Goal: Check status: Check status

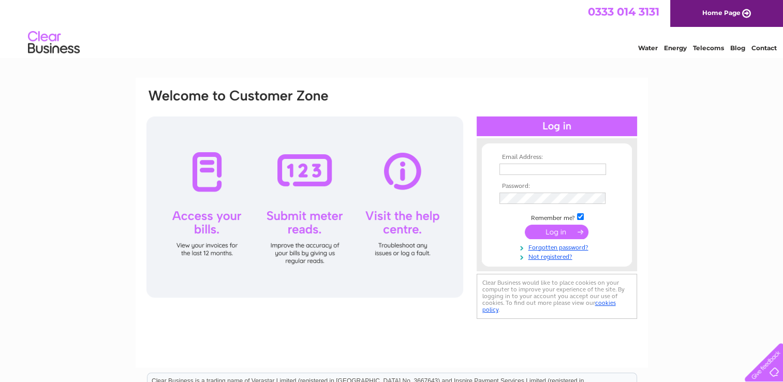
type input "bill-daley@hotmail.com"
click at [549, 230] on input "submit" at bounding box center [557, 232] width 64 height 14
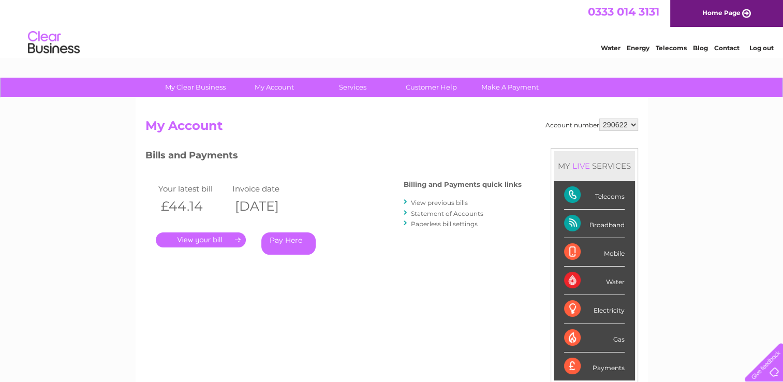
click at [236, 237] on link "." at bounding box center [201, 239] width 90 height 15
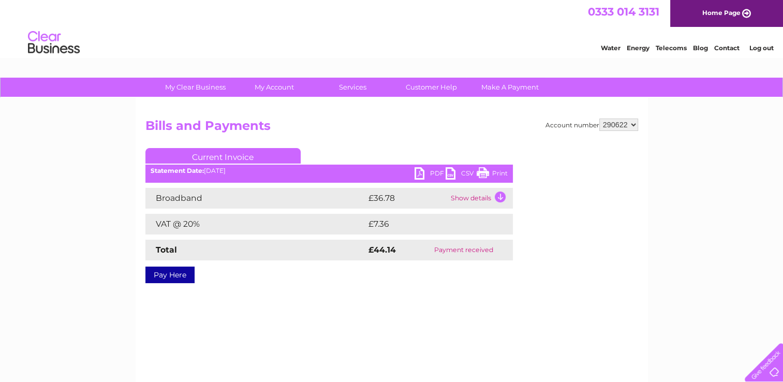
click at [462, 198] on td "Show details" at bounding box center [480, 198] width 65 height 21
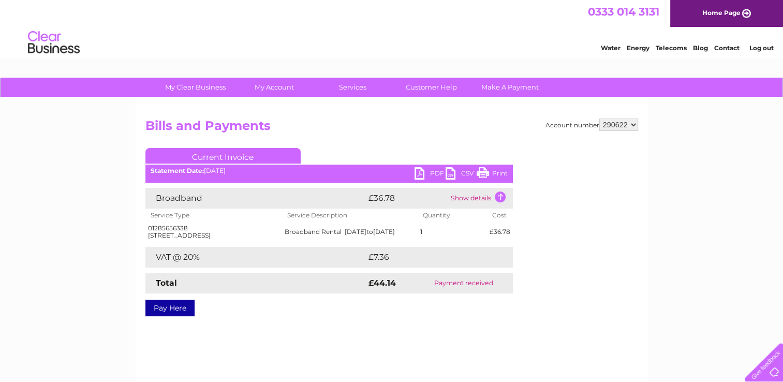
click at [485, 197] on td "Show details" at bounding box center [480, 198] width 65 height 21
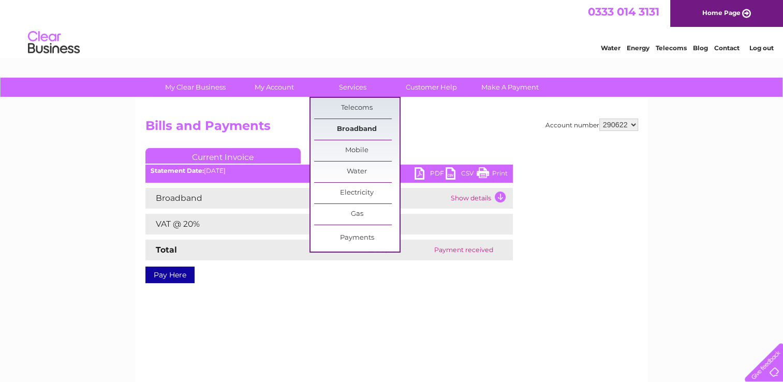
click at [352, 127] on link "Broadband" at bounding box center [356, 129] width 85 height 21
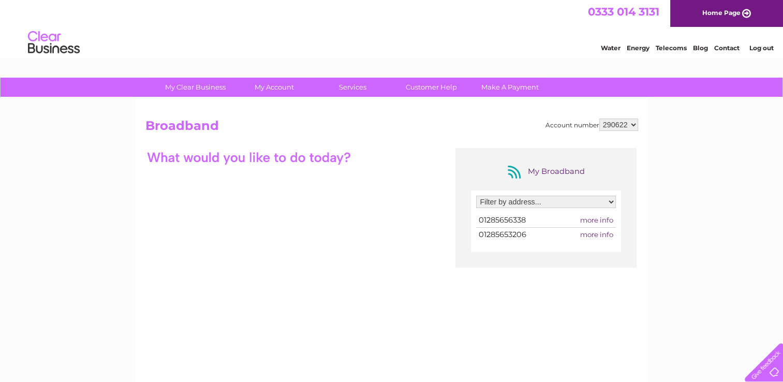
click at [594, 221] on span "more info" at bounding box center [596, 220] width 33 height 8
click at [599, 219] on span "more info" at bounding box center [596, 220] width 33 height 8
click at [610, 216] on span "more info" at bounding box center [596, 220] width 33 height 8
click at [487, 218] on span "01285656338" at bounding box center [502, 219] width 47 height 9
click at [503, 206] on select "Filter by address... 17 West Market Place, Cirencester, Gloucestershire, GL7 2NH" at bounding box center [546, 202] width 140 height 12
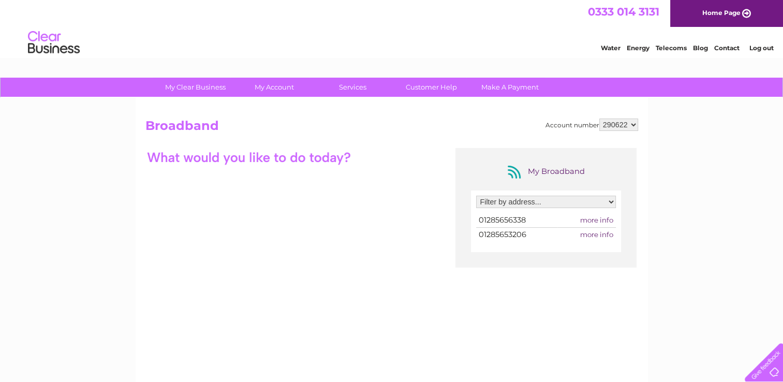
select select "956358"
click at [476, 196] on select "Filter by address... 17 West Market Place, Cirencester, Gloucestershire, GL7 2NH" at bounding box center [546, 202] width 140 height 12
click at [588, 218] on span "more info" at bounding box center [596, 220] width 33 height 8
click at [487, 216] on span "01285656338" at bounding box center [502, 219] width 47 height 9
click at [301, 157] on div at bounding box center [248, 157] width 207 height 18
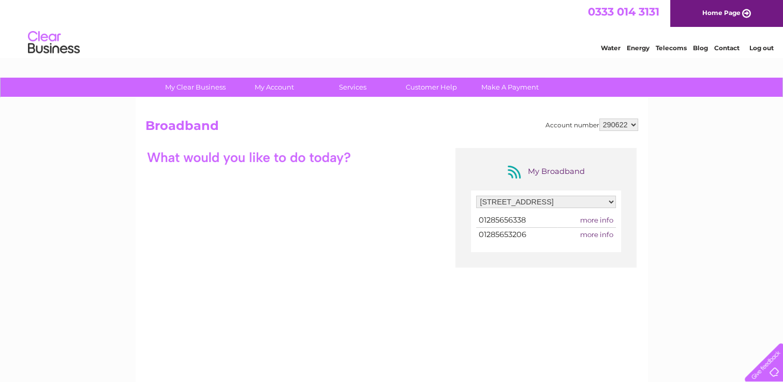
click at [495, 216] on span "01285656338" at bounding box center [502, 219] width 47 height 9
click at [535, 237] on td "01285653206" at bounding box center [516, 235] width 81 height 14
click at [261, 151] on div at bounding box center [248, 157] width 207 height 18
click at [597, 233] on span "more info" at bounding box center [596, 234] width 33 height 8
click at [257, 162] on div at bounding box center [248, 157] width 207 height 18
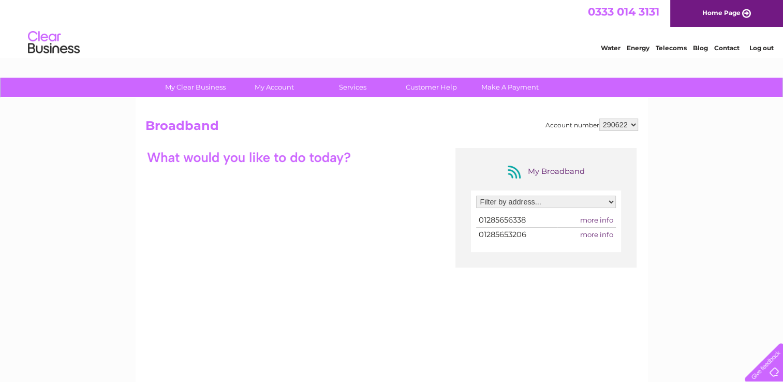
click at [508, 220] on span "01285656338" at bounding box center [502, 219] width 47 height 9
click at [587, 222] on span "more info" at bounding box center [596, 220] width 33 height 8
click at [509, 203] on select "Filter by address... 17 West Market Place, Cirencester, Gloucestershire, GL7 2NH" at bounding box center [546, 202] width 140 height 12
select select "956358"
click at [476, 196] on select "Filter by address... 17 West Market Place, Cirencester, Gloucestershire, GL7 2NH" at bounding box center [546, 202] width 140 height 12
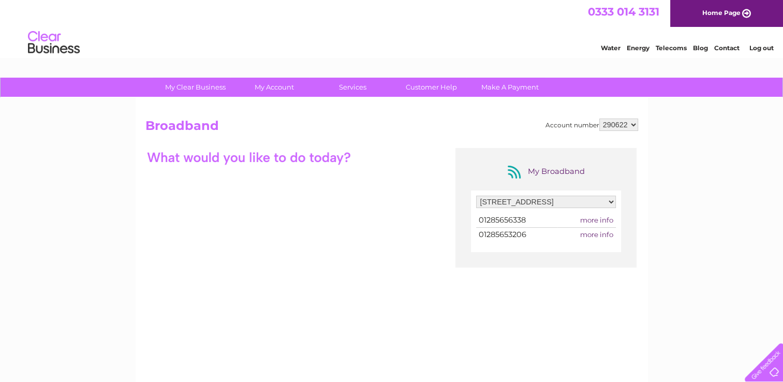
click at [609, 216] on span "more info" at bounding box center [596, 220] width 33 height 8
click at [609, 220] on span "more info" at bounding box center [596, 220] width 33 height 8
click at [603, 236] on span "more info" at bounding box center [596, 234] width 33 height 8
click at [595, 212] on div "Filter by address... 17 West Market Place, Cirencester, Gloucestershire, GL7 2NH" at bounding box center [546, 205] width 140 height 18
click at [590, 221] on span "more info" at bounding box center [596, 220] width 33 height 8
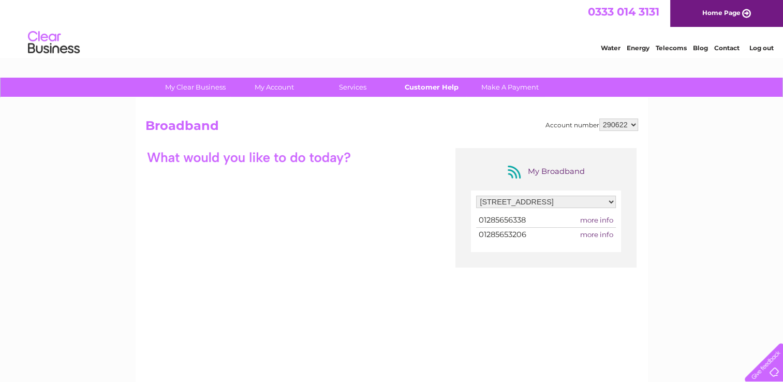
click at [421, 82] on link "Customer Help" at bounding box center [431, 87] width 85 height 19
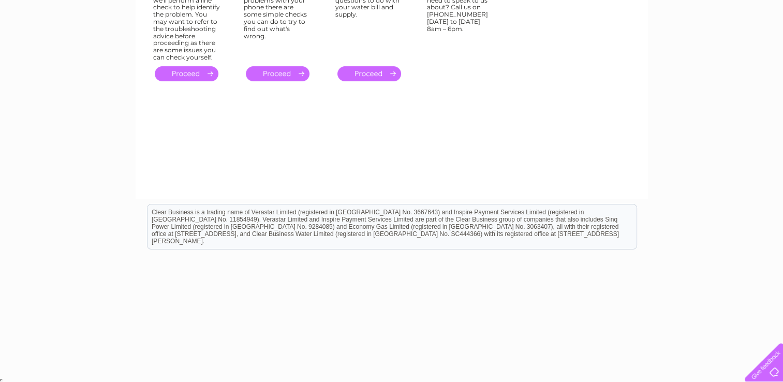
scroll to position [190, 0]
click at [757, 370] on div at bounding box center [762, 360] width 42 height 42
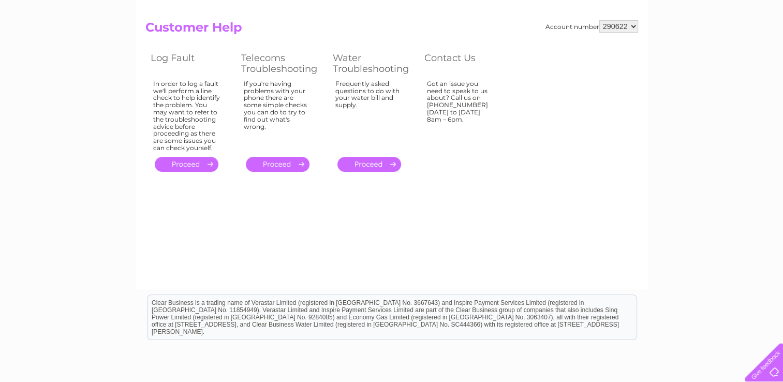
scroll to position [0, 0]
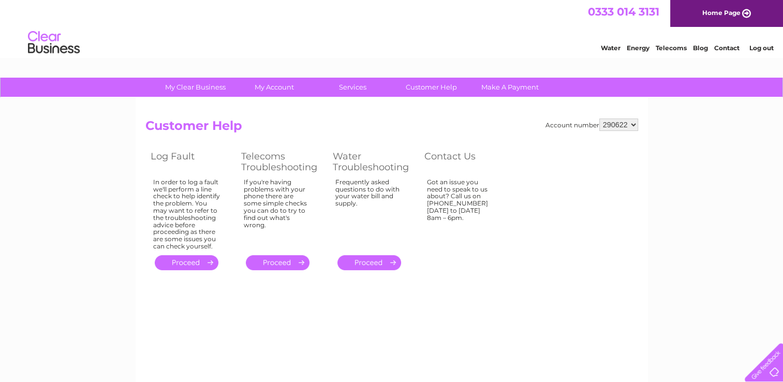
click at [633, 128] on select "290622" at bounding box center [618, 125] width 39 height 12
click at [599, 119] on select "290622" at bounding box center [618, 125] width 39 height 12
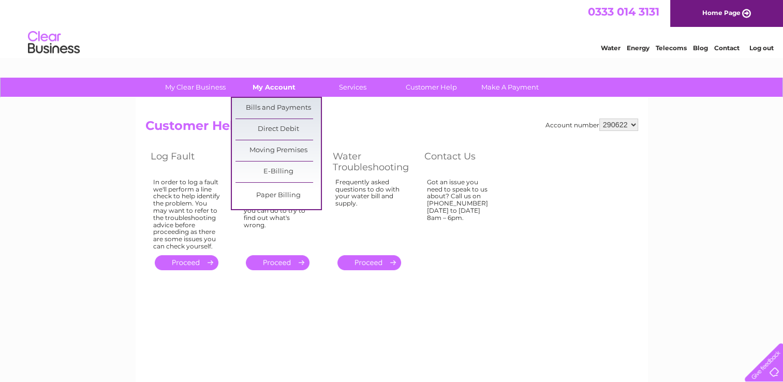
click at [269, 86] on link "My Account" at bounding box center [273, 87] width 85 height 19
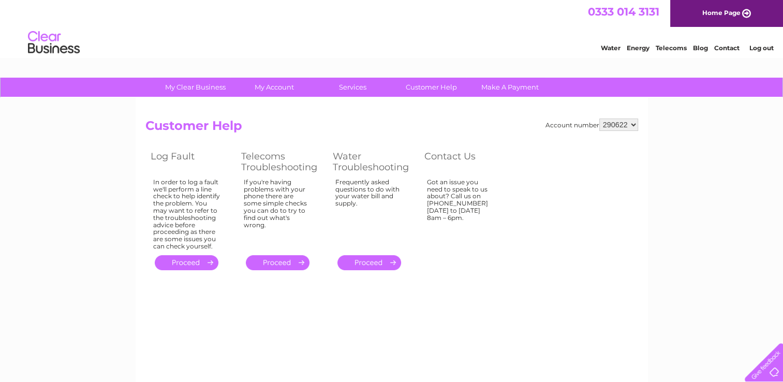
scroll to position [14, 0]
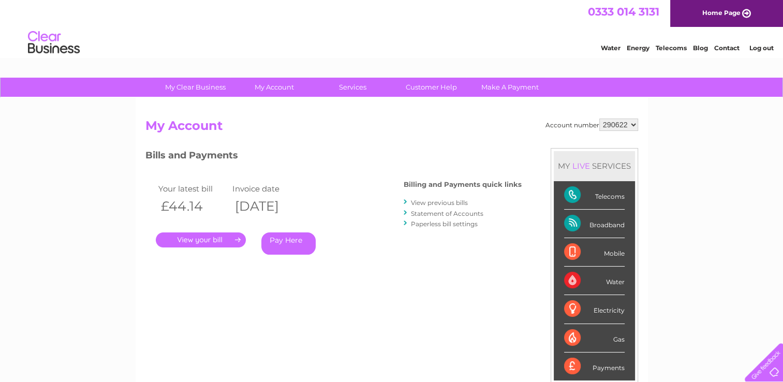
click at [202, 238] on link "." at bounding box center [201, 239] width 90 height 15
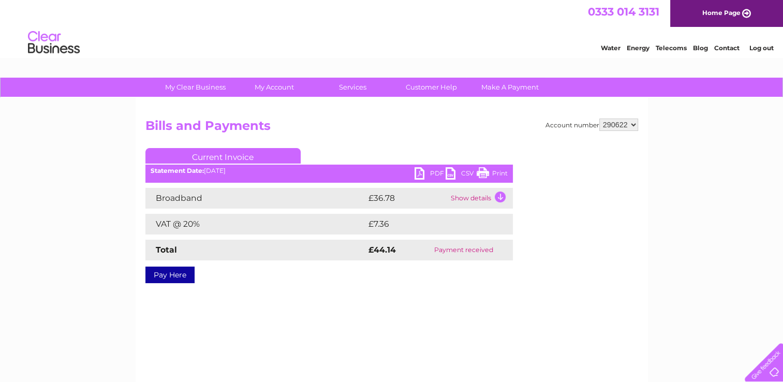
click at [474, 198] on td "Show details" at bounding box center [480, 198] width 65 height 21
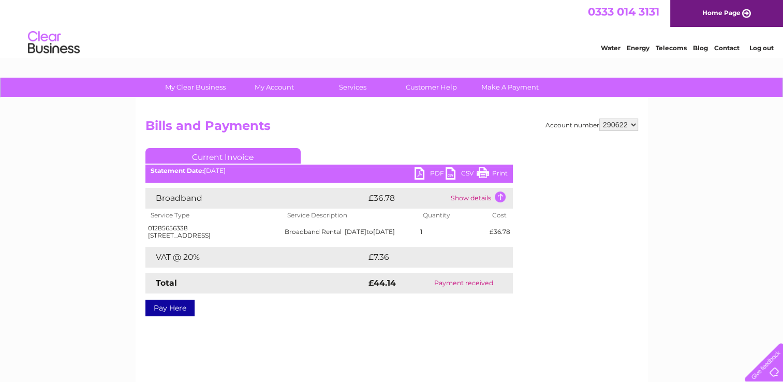
click at [194, 228] on div "01285656338 17 West Market Place, Cirencester, Gloucestershire, GL7 2NH" at bounding box center [214, 232] width 132 height 14
click at [146, 228] on td "01285656338 17 West Market Place, Cirencester, Gloucestershire, GL7 2NH" at bounding box center [213, 232] width 137 height 20
drag, startPoint x: 188, startPoint y: 227, endPoint x: 145, endPoint y: 228, distance: 43.0
click at [145, 228] on td "01285656338 17 West Market Place, Cirencester, Gloucestershire, GL7 2NH" at bounding box center [213, 232] width 137 height 20
drag, startPoint x: 145, startPoint y: 228, endPoint x: 222, endPoint y: 235, distance: 77.4
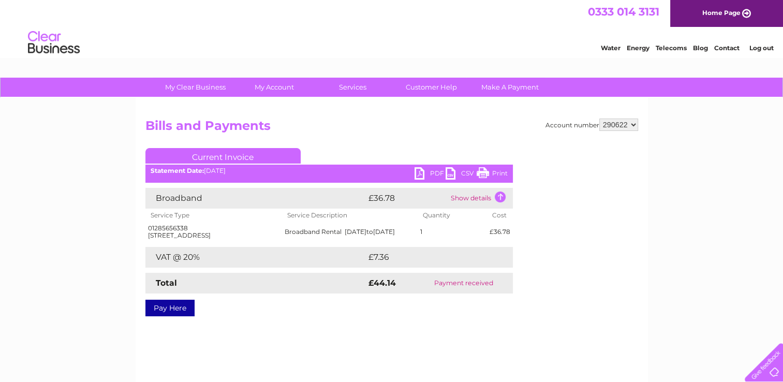
click at [209, 229] on div "01285656338 17 West Market Place, Cirencester, Gloucestershire, GL7 2NH" at bounding box center [214, 232] width 132 height 14
click at [261, 239] on div "01285656338 17 West Market Place, Cirencester, Gloucestershire, GL7 2NH" at bounding box center [214, 232] width 132 height 14
click at [220, 221] on th "Service Type" at bounding box center [213, 215] width 137 height 13
click at [247, 239] on div "01285656338 17 West Market Place, Cirencester, Gloucestershire, GL7 2NH" at bounding box center [214, 232] width 132 height 14
click at [200, 228] on div "01285656338 17 West Market Place, Cirencester, Gloucestershire, GL7 2NH" at bounding box center [214, 232] width 132 height 14
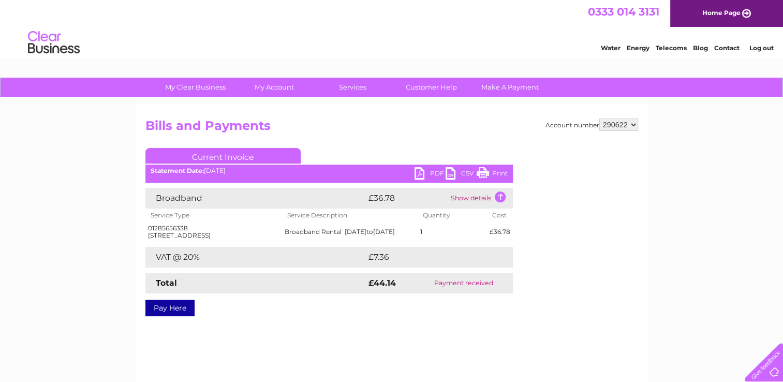
drag, startPoint x: 203, startPoint y: 225, endPoint x: 151, endPoint y: 226, distance: 52.8
click at [151, 226] on div "01285656338 17 West Market Place, Cirencester, Gloucestershire, GL7 2NH" at bounding box center [214, 232] width 132 height 14
click at [152, 227] on div "01285656338 17 West Market Place, Cirencester, Gloucestershire, GL7 2NH" at bounding box center [214, 232] width 132 height 14
click at [145, 227] on td "01285656338 17 West Market Place, Cirencester, Gloucestershire, GL7 2NH" at bounding box center [213, 232] width 137 height 20
drag, startPoint x: 459, startPoint y: 195, endPoint x: 463, endPoint y: 201, distance: 7.5
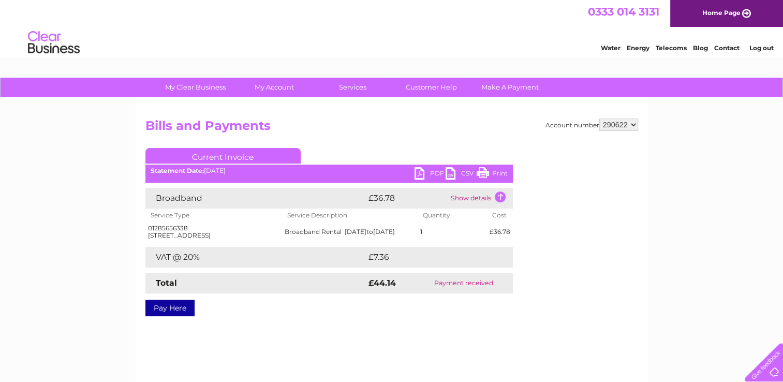
click at [459, 195] on td "Show details" at bounding box center [480, 198] width 65 height 21
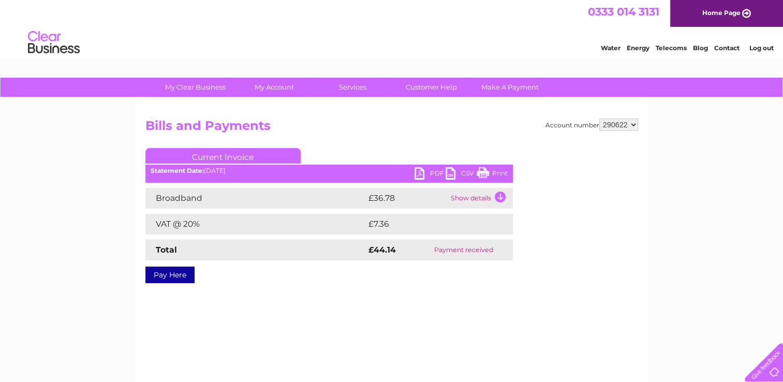
click at [468, 201] on td "Show details" at bounding box center [480, 198] width 65 height 21
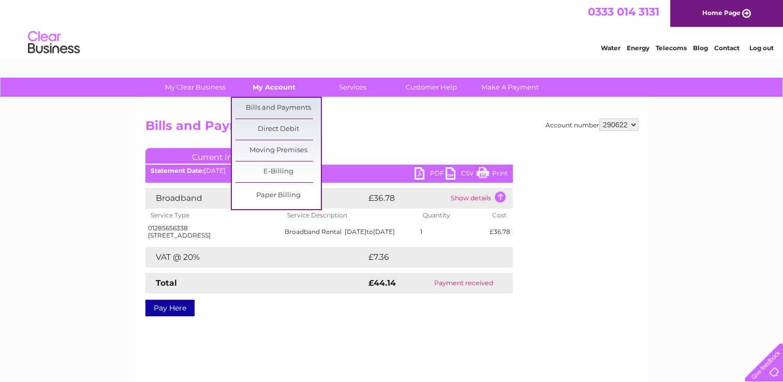
click at [255, 88] on link "My Account" at bounding box center [273, 87] width 85 height 19
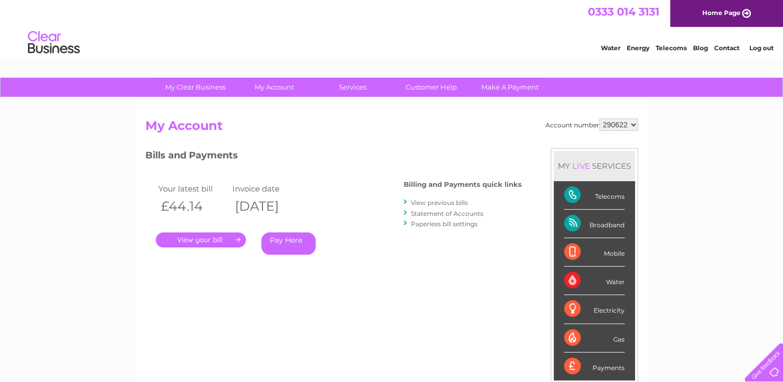
scroll to position [52, 0]
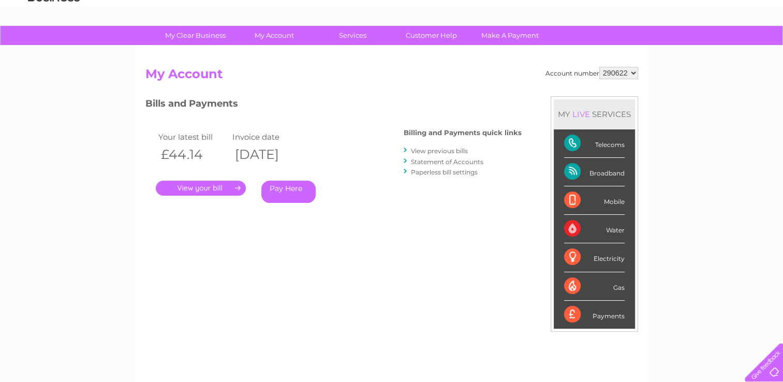
click at [576, 173] on div "Broadband" at bounding box center [594, 172] width 61 height 28
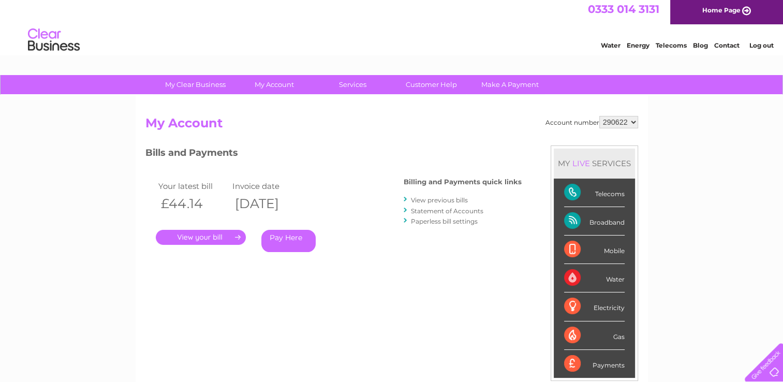
scroll to position [0, 0]
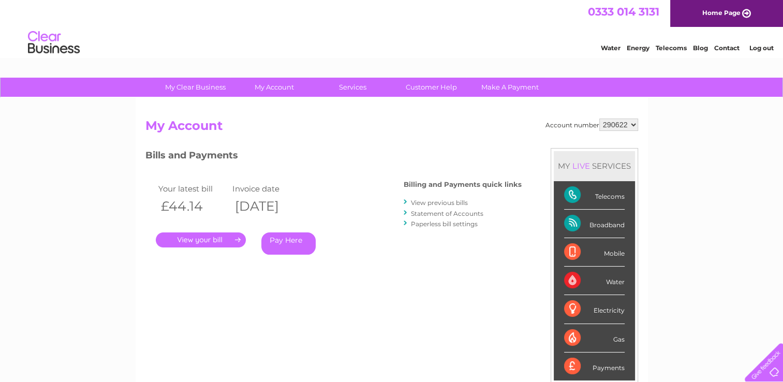
click at [200, 240] on link "." at bounding box center [201, 239] width 90 height 15
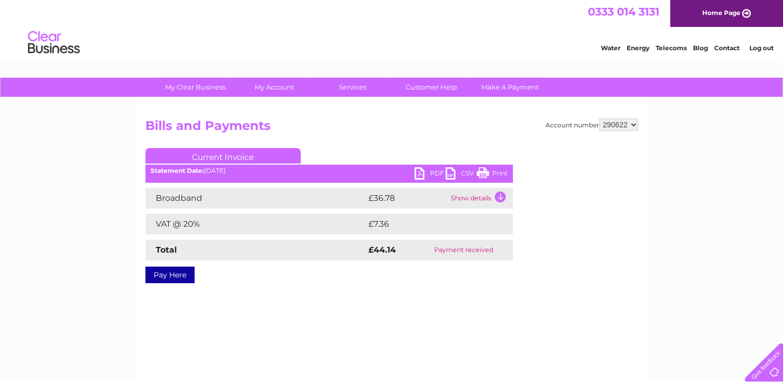
click at [632, 122] on select "290622" at bounding box center [618, 125] width 39 height 12
click at [599, 119] on select "290622" at bounding box center [618, 125] width 39 height 12
